Goal: Transaction & Acquisition: Download file/media

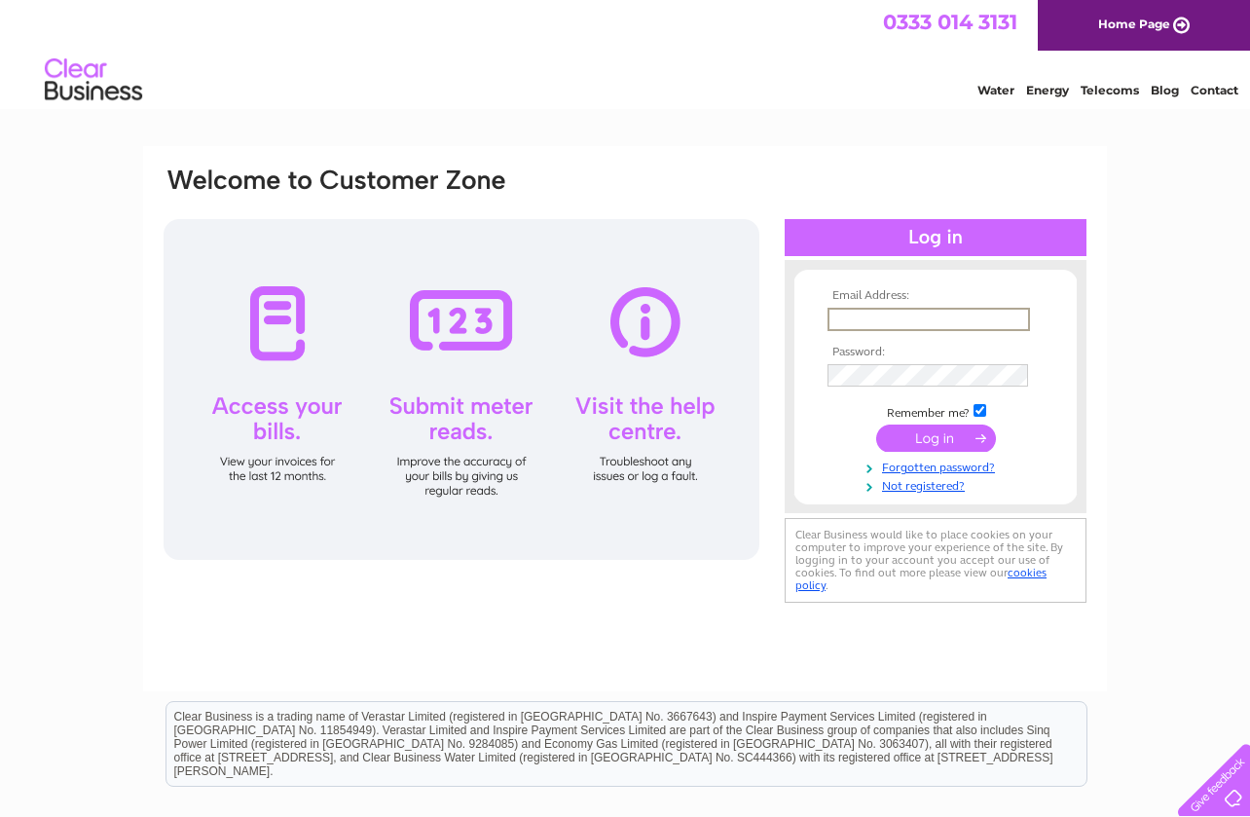
type input "[EMAIL_ADDRESS][DOMAIN_NAME]"
click at [933, 435] on input "submit" at bounding box center [936, 436] width 120 height 27
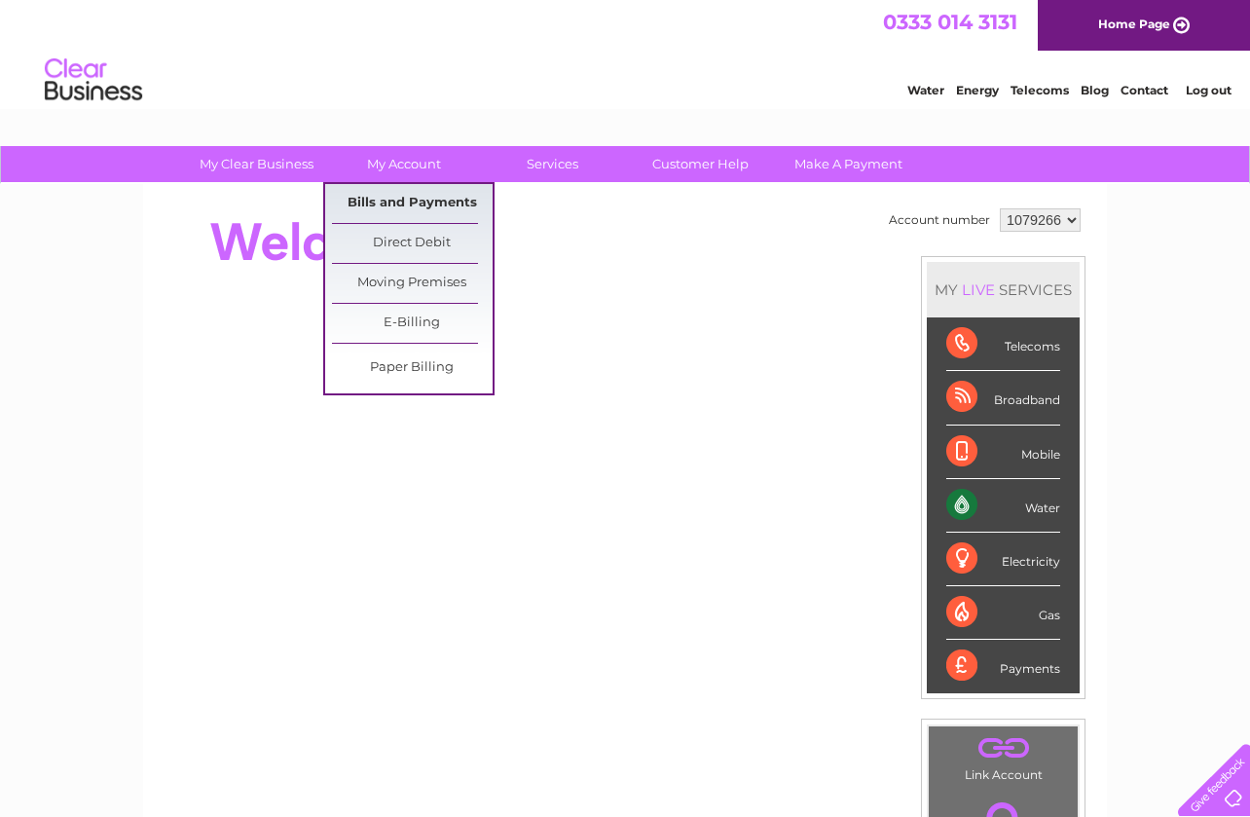
click at [362, 205] on link "Bills and Payments" at bounding box center [412, 203] width 161 height 39
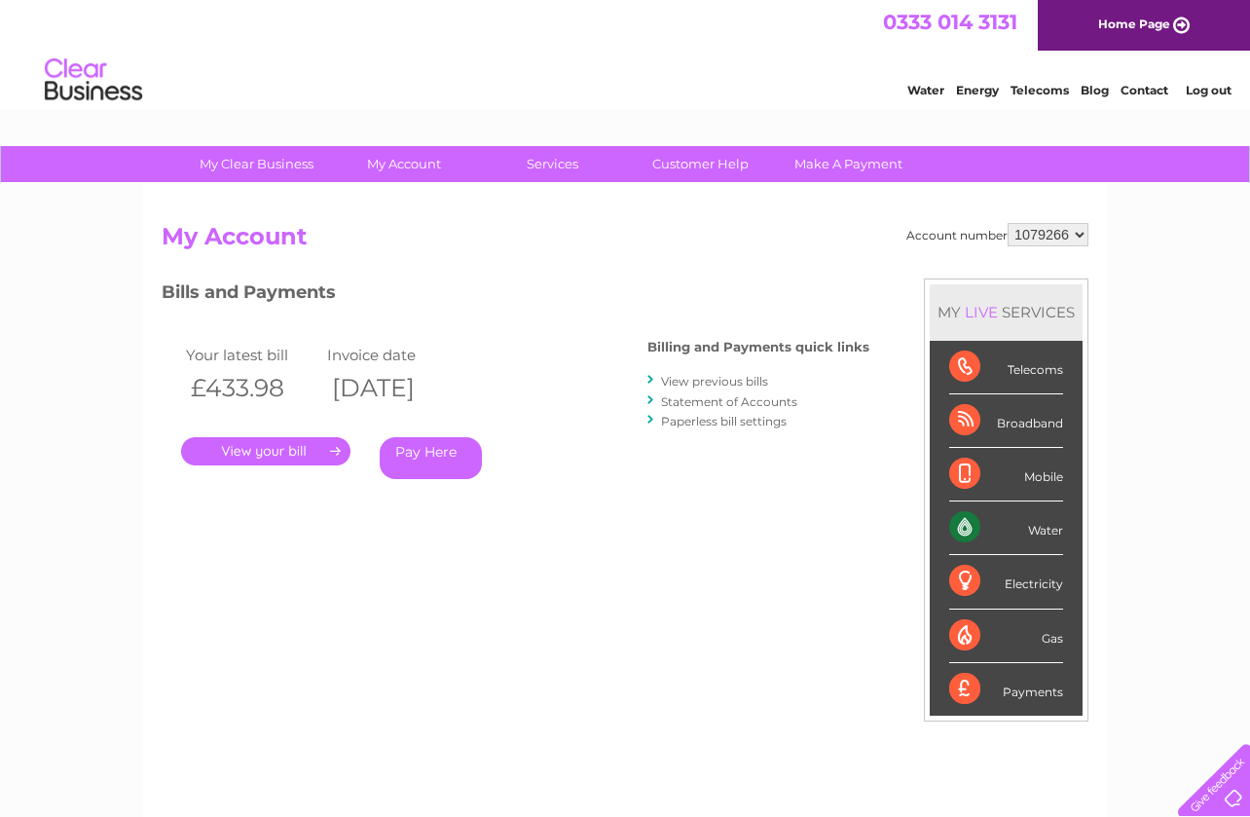
click at [715, 381] on link "View previous bills" at bounding box center [714, 381] width 107 height 15
click at [279, 450] on link "." at bounding box center [265, 451] width 169 height 28
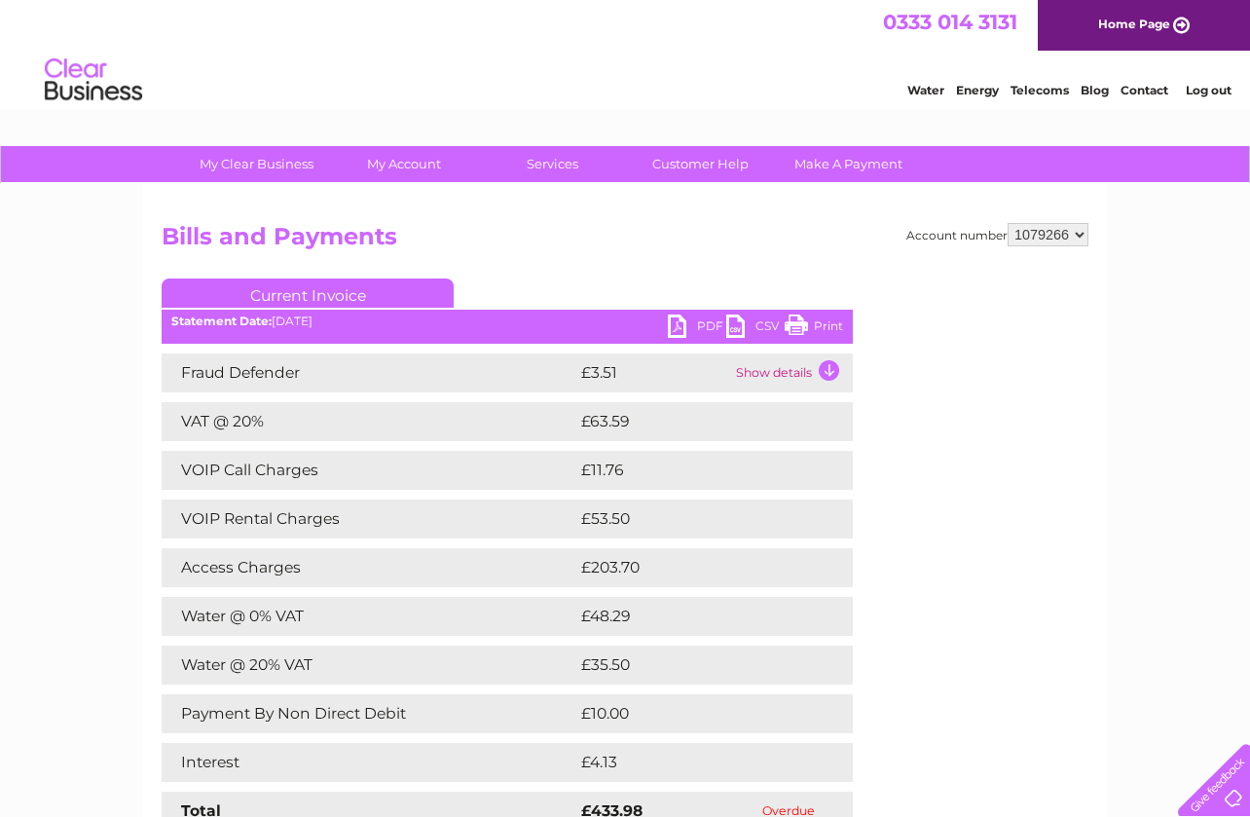
click at [698, 323] on link "PDF" at bounding box center [697, 329] width 58 height 28
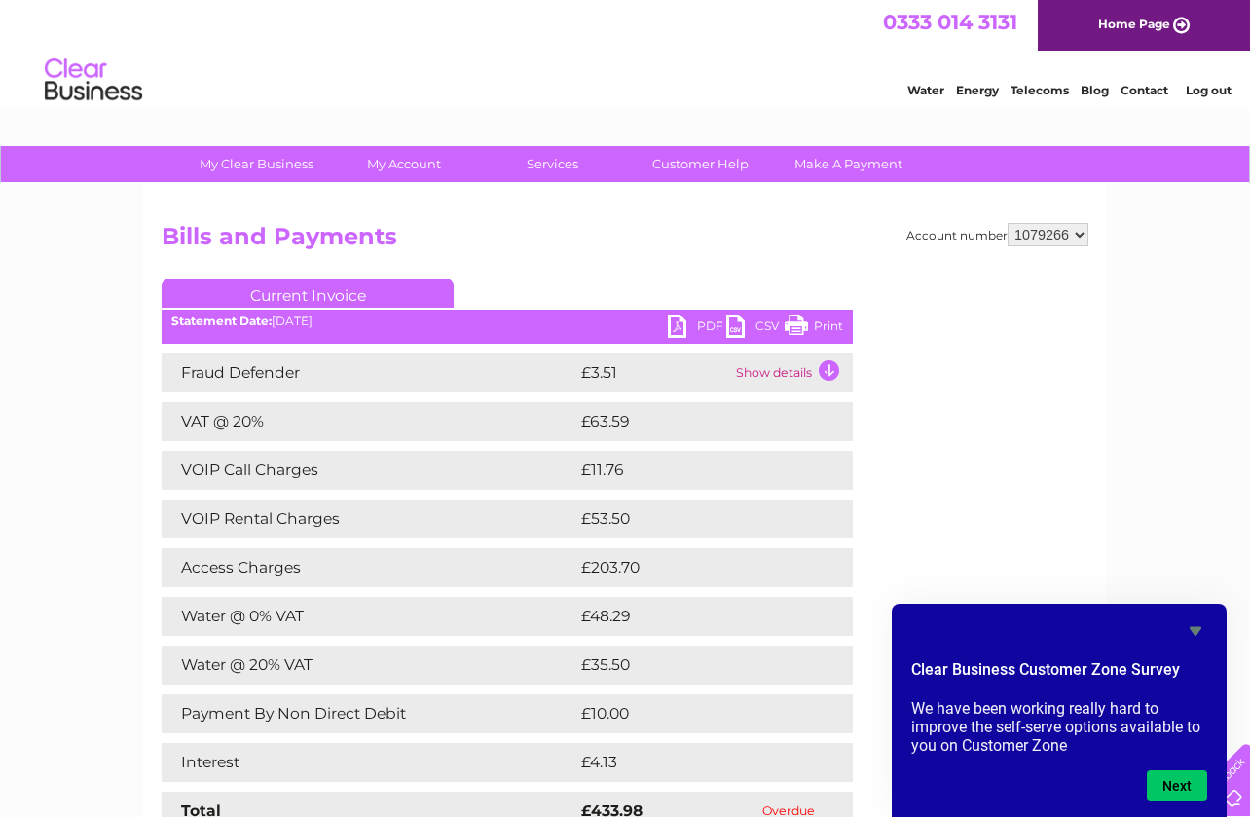
click at [740, 84] on div "Water Energy Telecoms Blog Contact Log out" at bounding box center [625, 82] width 1250 height 63
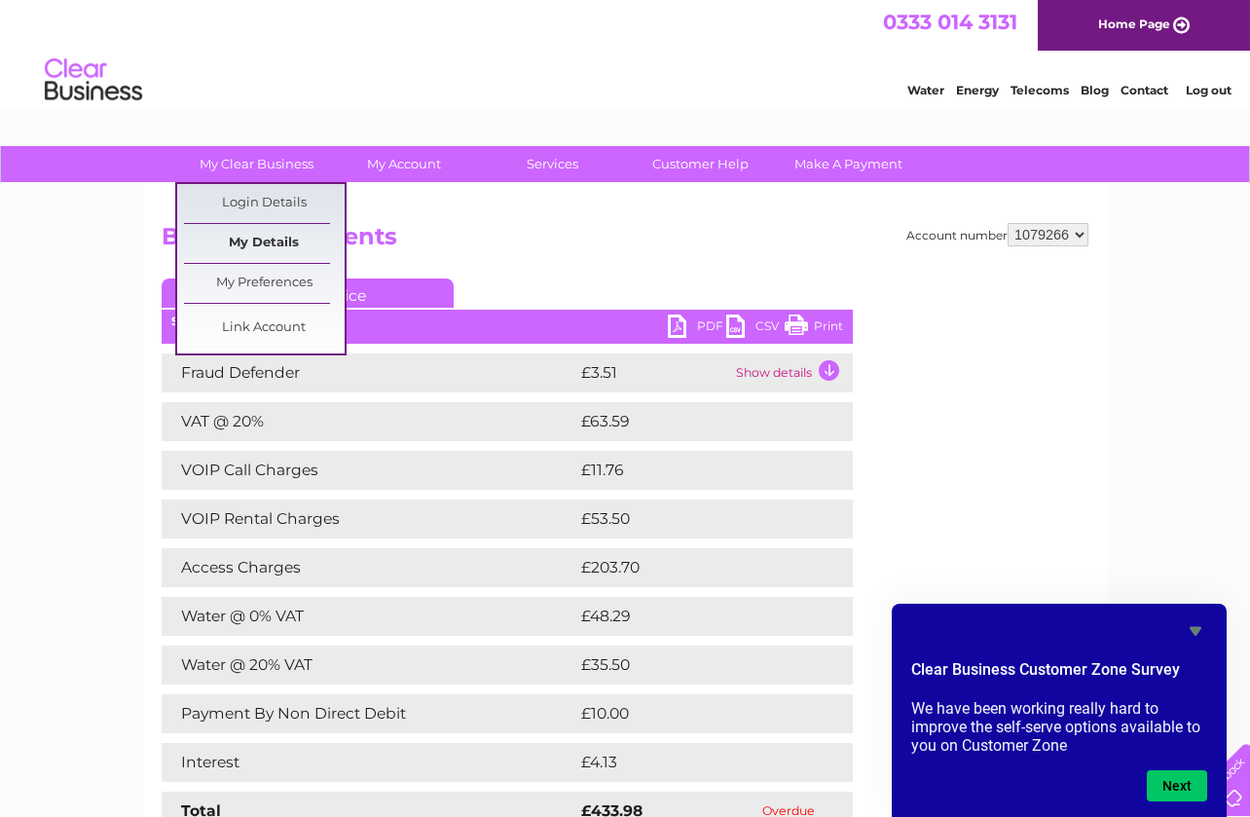
click at [310, 243] on link "My Details" at bounding box center [264, 243] width 161 height 39
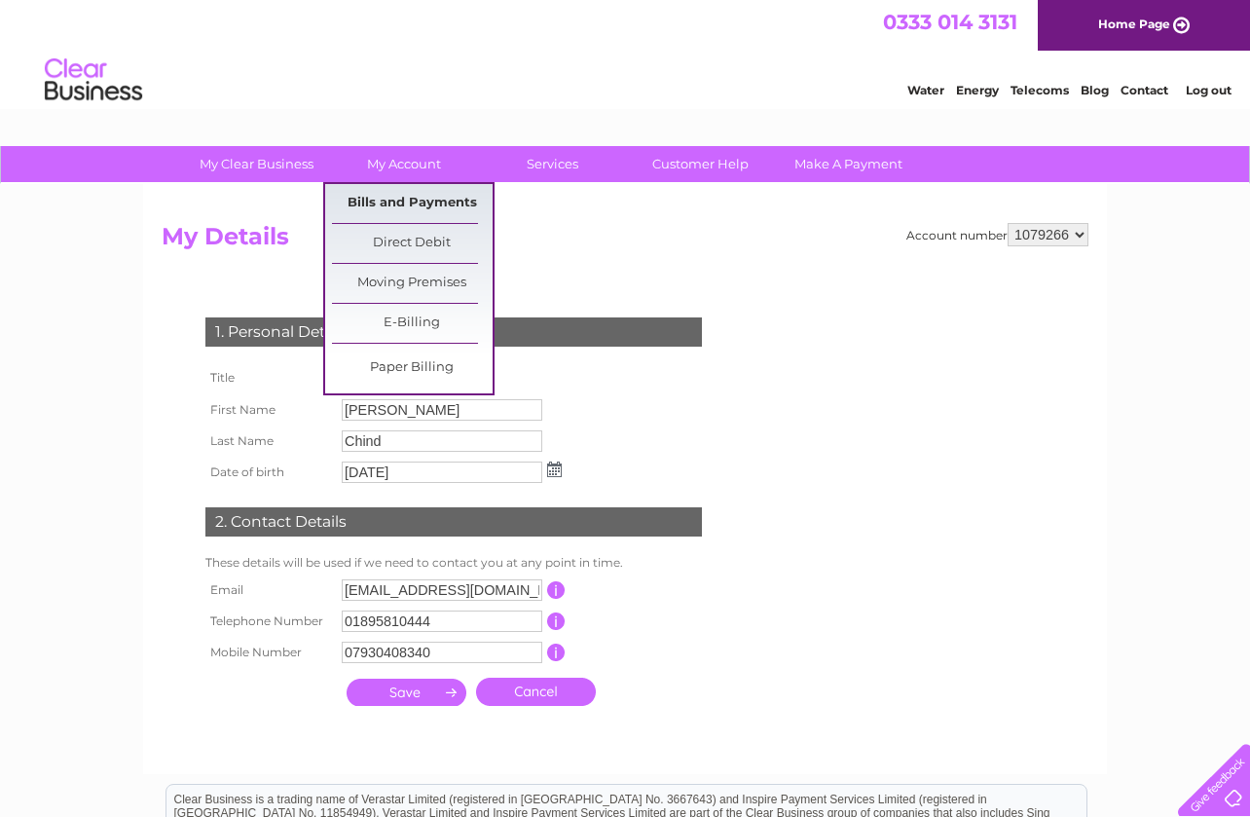
click at [356, 202] on link "Bills and Payments" at bounding box center [412, 203] width 161 height 39
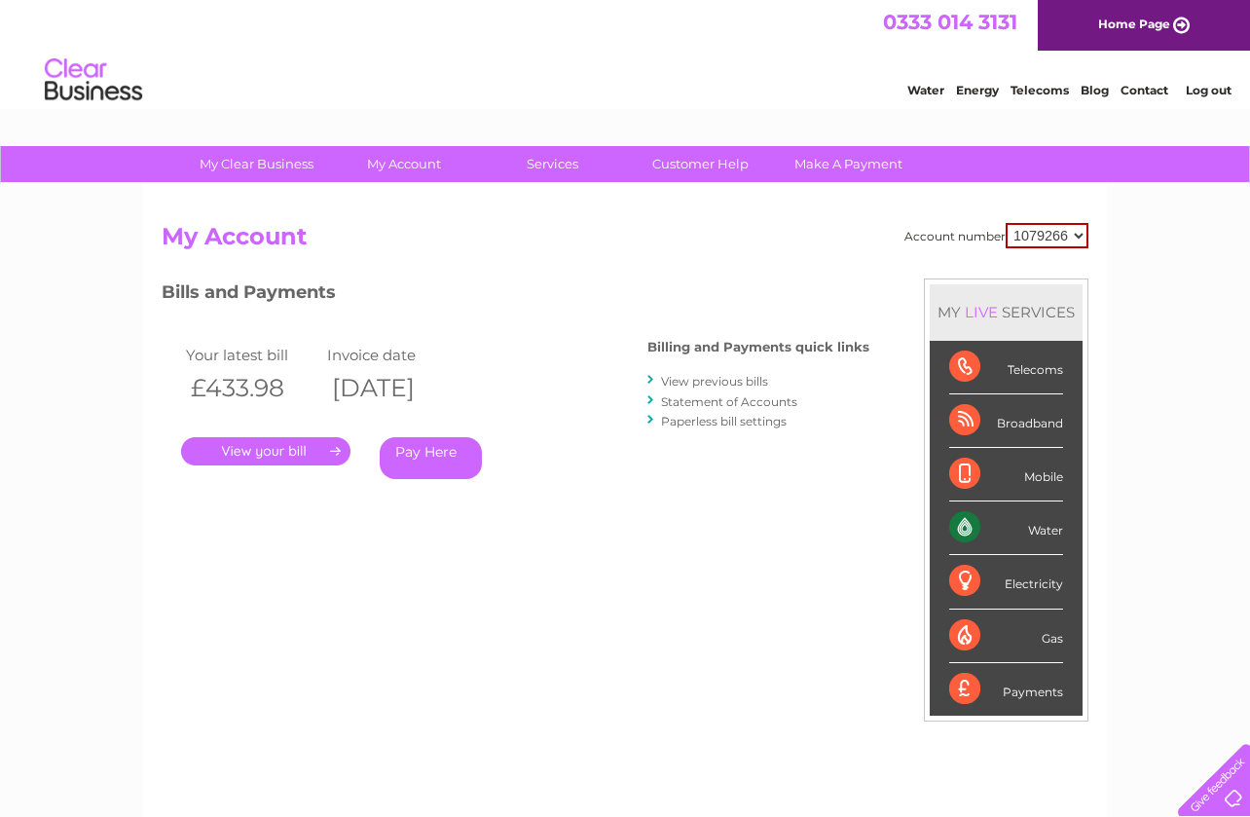
click at [281, 445] on link "." at bounding box center [265, 451] width 169 height 28
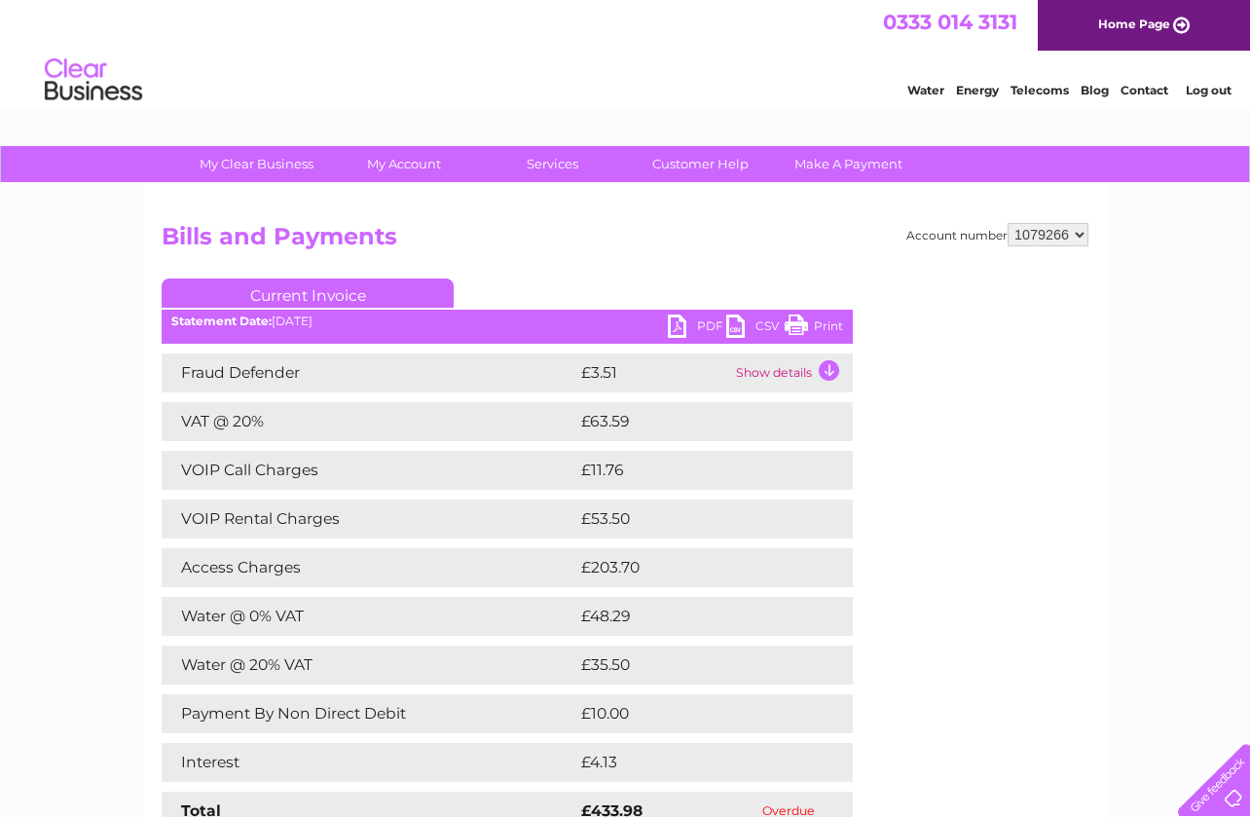
click at [707, 322] on link "PDF" at bounding box center [697, 329] width 58 height 28
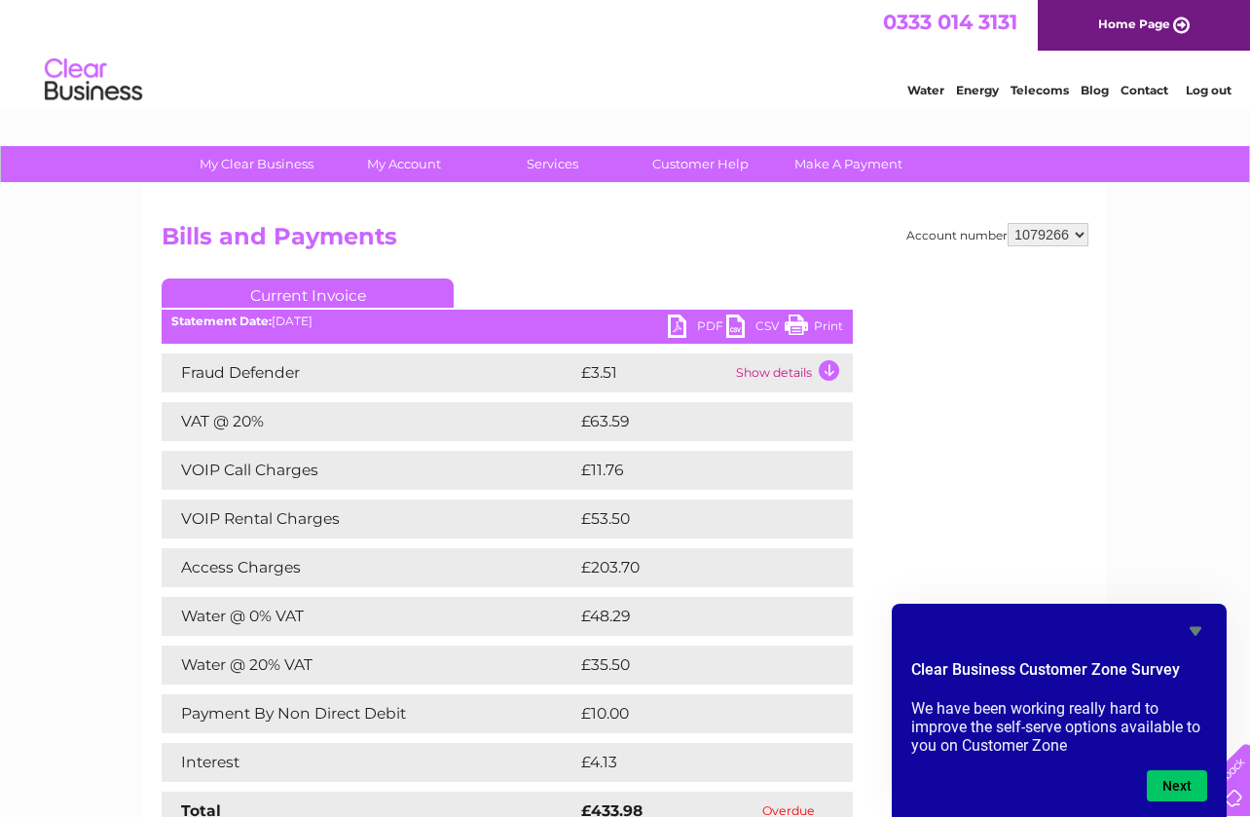
click at [761, 88] on div "Water Energy Telecoms Blog Contact Log out" at bounding box center [625, 82] width 1250 height 63
